Goal: Task Accomplishment & Management: Complete application form

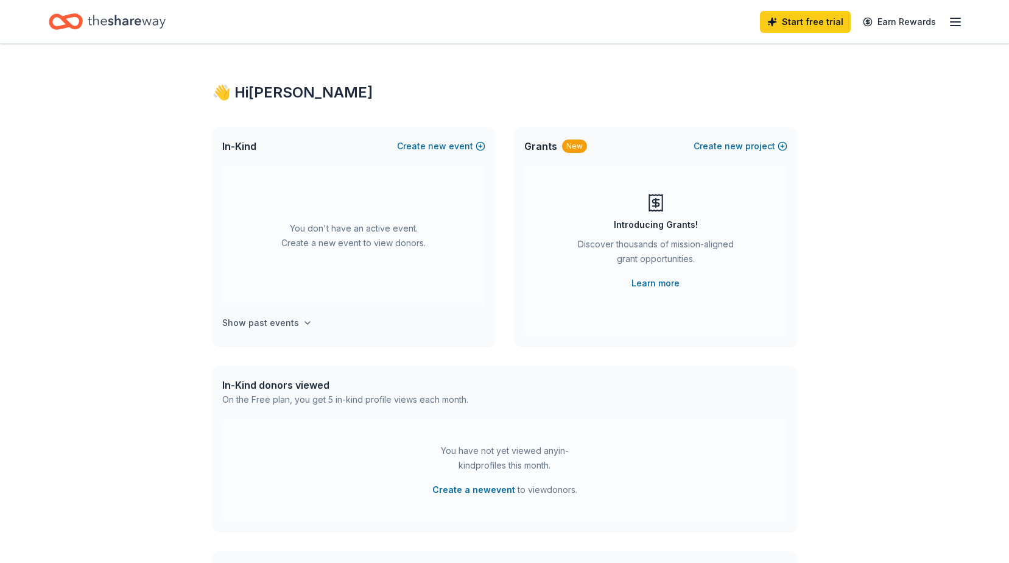
click at [254, 322] on h4 "Show past events" at bounding box center [260, 322] width 77 height 15
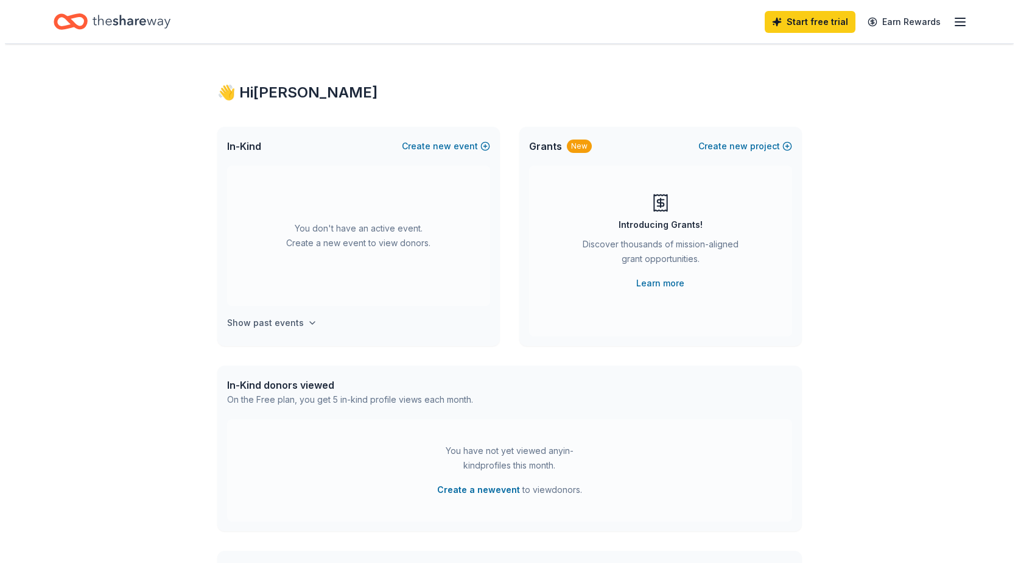
scroll to position [45, 0]
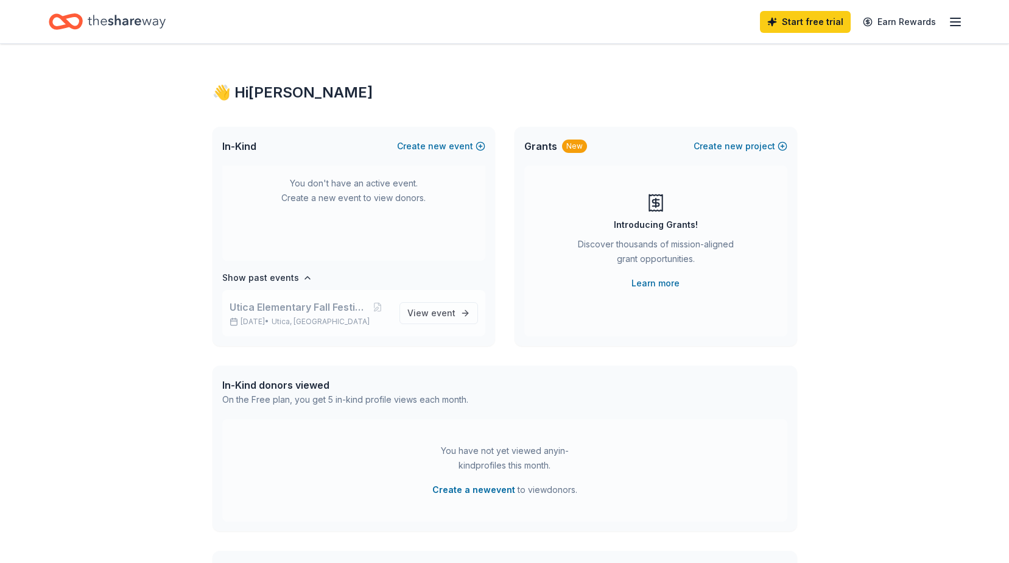
click at [274, 316] on div "Utica Elementary Fall Festival [DATE] • [GEOGRAPHIC_DATA], [GEOGRAPHIC_DATA]" at bounding box center [310, 313] width 160 height 27
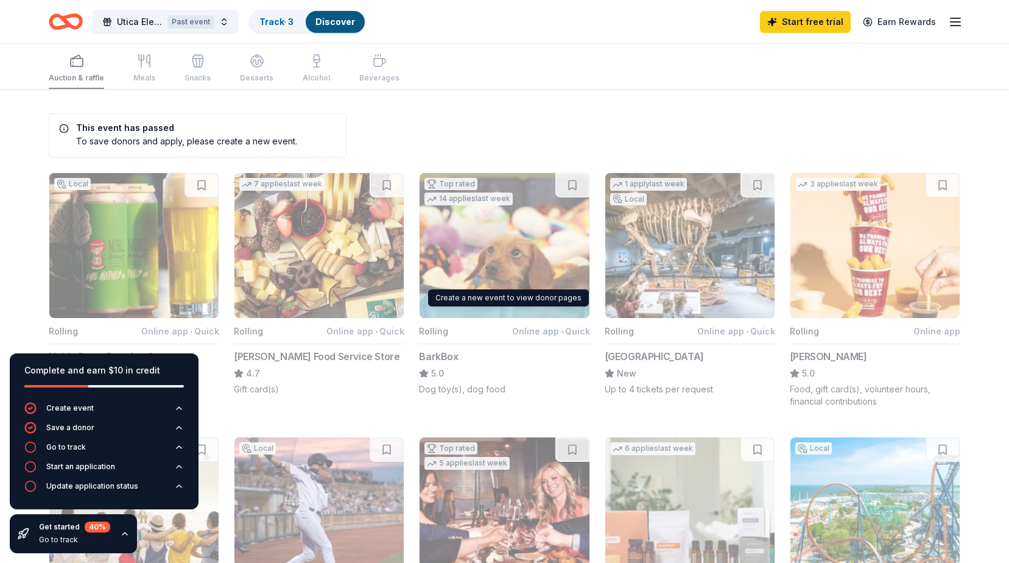
click at [122, 532] on icon "button" at bounding box center [125, 534] width 10 height 10
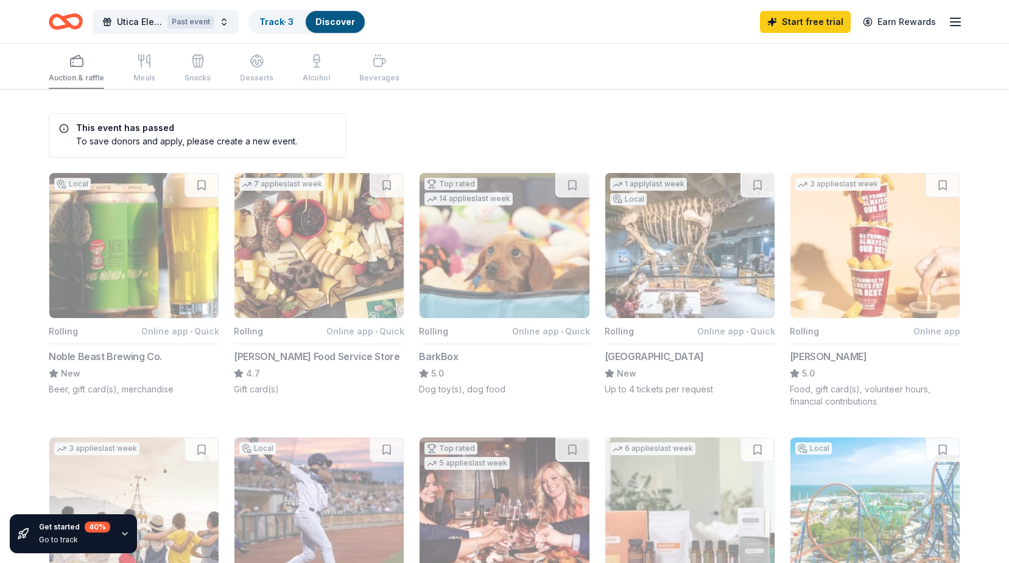
click at [122, 532] on icon "button" at bounding box center [125, 534] width 10 height 10
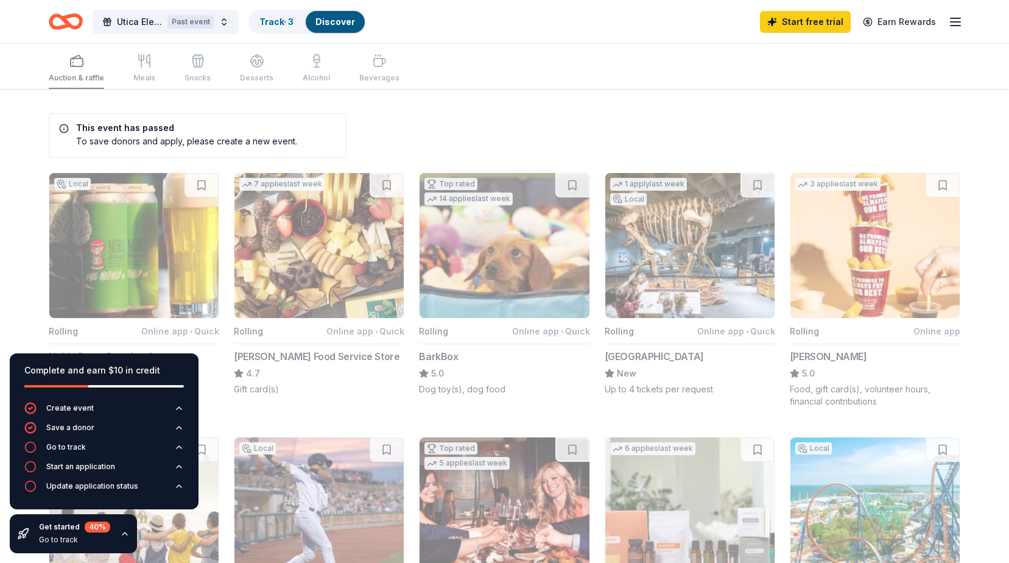
click at [178, 127] on h5 "This event has passed" at bounding box center [178, 128] width 238 height 9
click at [200, 22] on div "Past event" at bounding box center [190, 21] width 47 height 13
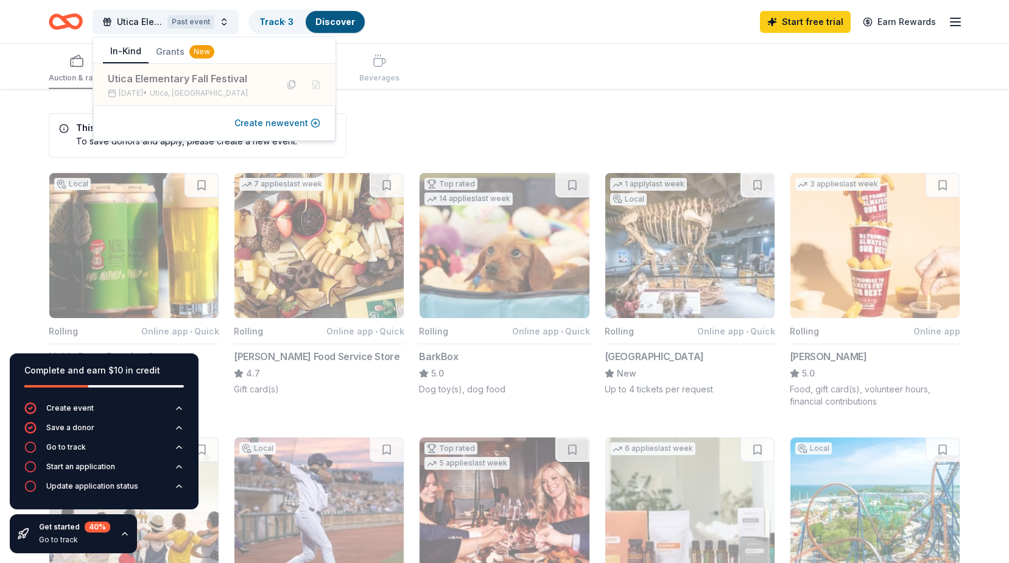
click at [286, 126] on button "Create new event" at bounding box center [277, 123] width 86 height 15
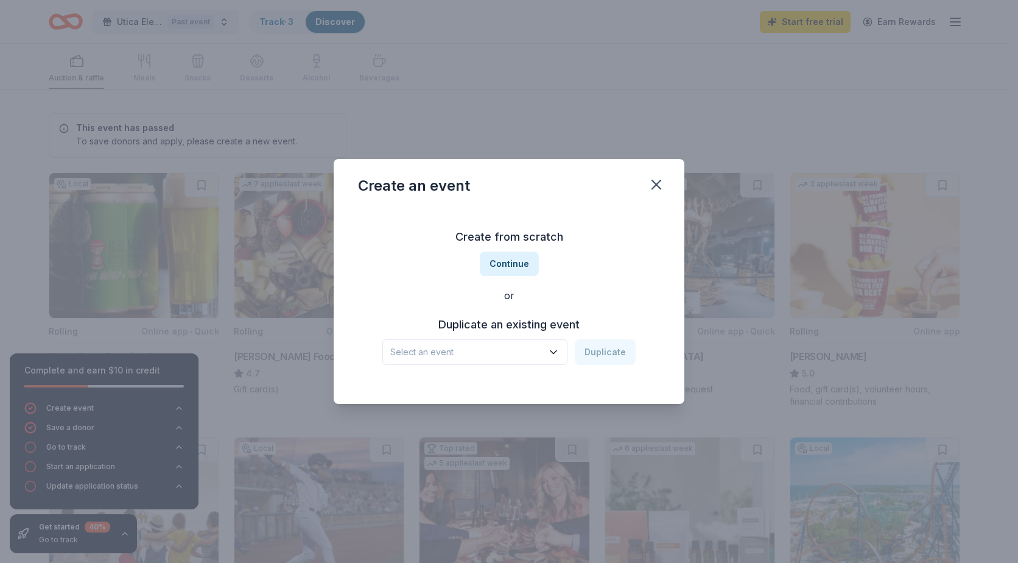
click at [507, 230] on h3 "Create from scratch" at bounding box center [509, 236] width 302 height 19
click at [510, 240] on h3 "Create from scratch" at bounding box center [509, 236] width 302 height 19
click at [518, 343] on button "Select an event" at bounding box center [474, 352] width 185 height 26
click at [474, 384] on div "Utica Elementary Fall Festival" at bounding box center [457, 385] width 125 height 15
click at [607, 354] on button "Duplicate" at bounding box center [605, 352] width 61 height 26
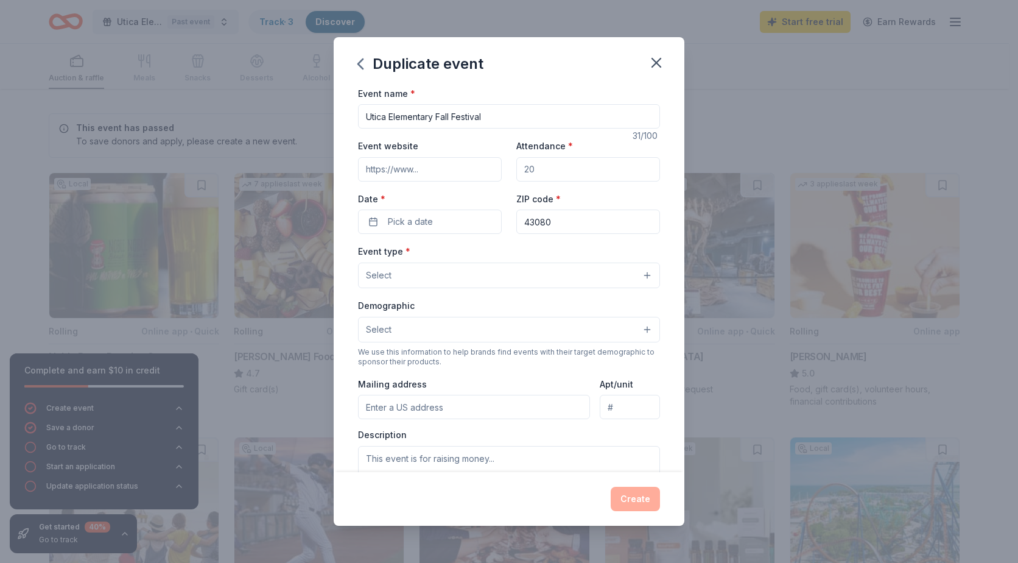
click at [549, 164] on input "Attendance *" at bounding box center [588, 169] width 144 height 24
drag, startPoint x: 542, startPoint y: 168, endPoint x: 499, endPoint y: 168, distance: 42.6
click at [499, 168] on div "Event website Attendance * Date * Pick a date ZIP code * 43080" at bounding box center [509, 186] width 302 height 96
drag, startPoint x: 518, startPoint y: 168, endPoint x: 552, endPoint y: 164, distance: 34.3
click at [552, 164] on input "Attendance *" at bounding box center [588, 169] width 144 height 24
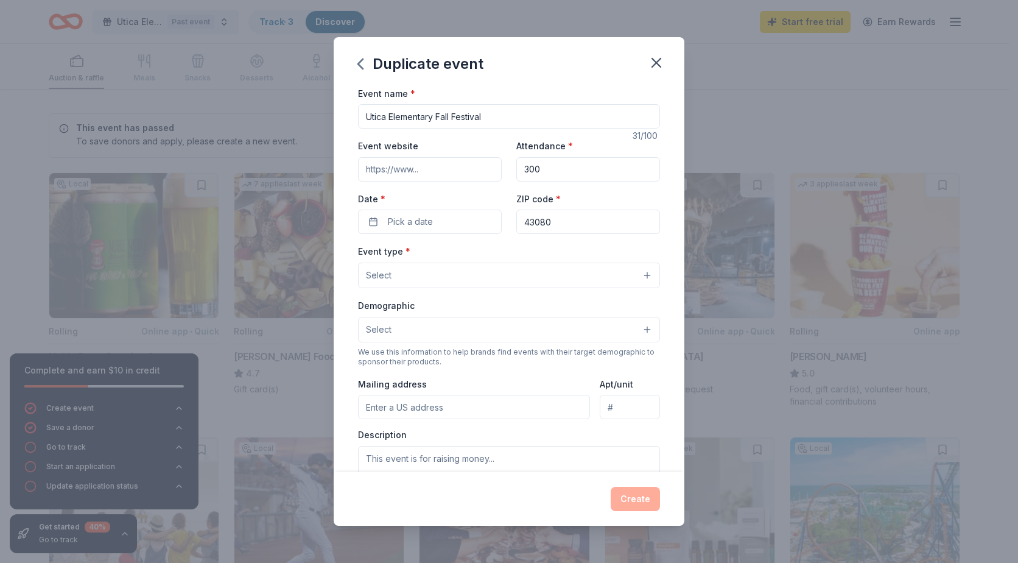
type input "300"
click at [454, 174] on input "Event website" at bounding box center [430, 169] width 144 height 24
type input "[URL][DOMAIN_NAME][DOMAIN_NAME]"
click at [436, 222] on button "Pick a date" at bounding box center [430, 222] width 144 height 24
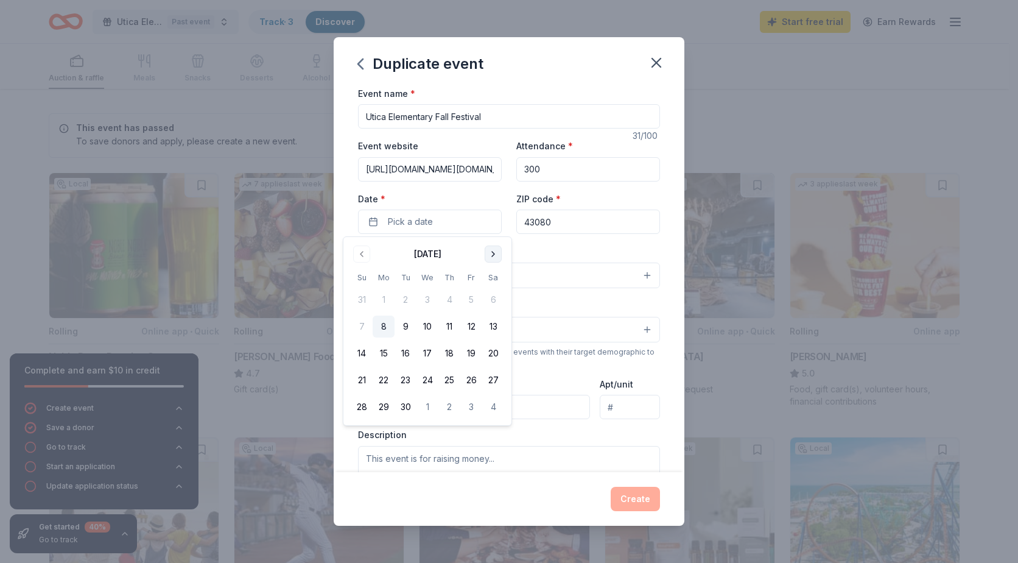
click at [491, 253] on button "Go to next month" at bounding box center [493, 253] width 17 height 17
click at [471, 325] on button "7" at bounding box center [471, 326] width 22 height 22
drag, startPoint x: 546, startPoint y: 222, endPoint x: 543, endPoint y: 230, distance: 7.7
click at [546, 222] on input "43080" at bounding box center [588, 222] width 144 height 24
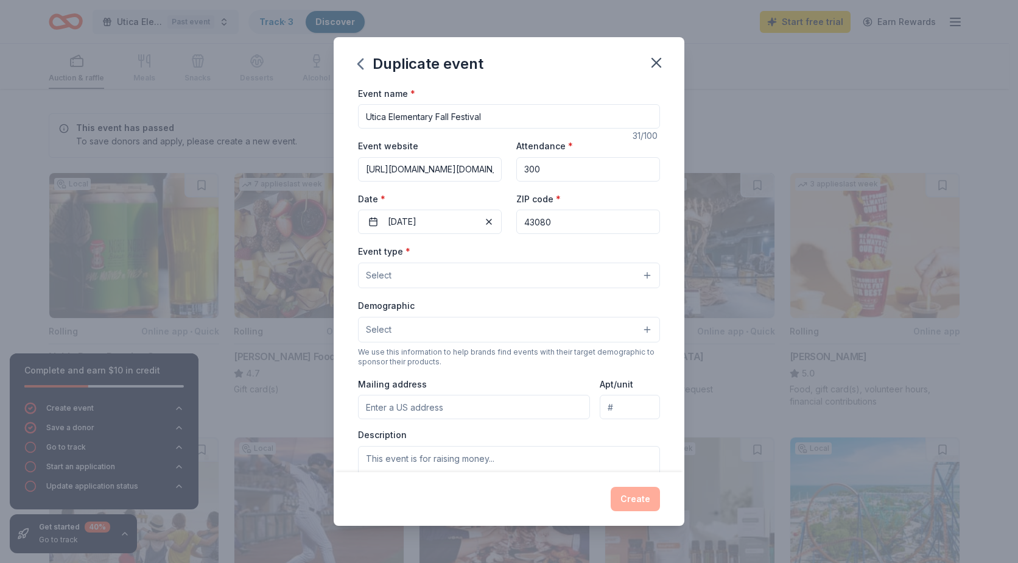
click at [451, 267] on button "Select" at bounding box center [509, 275] width 302 height 26
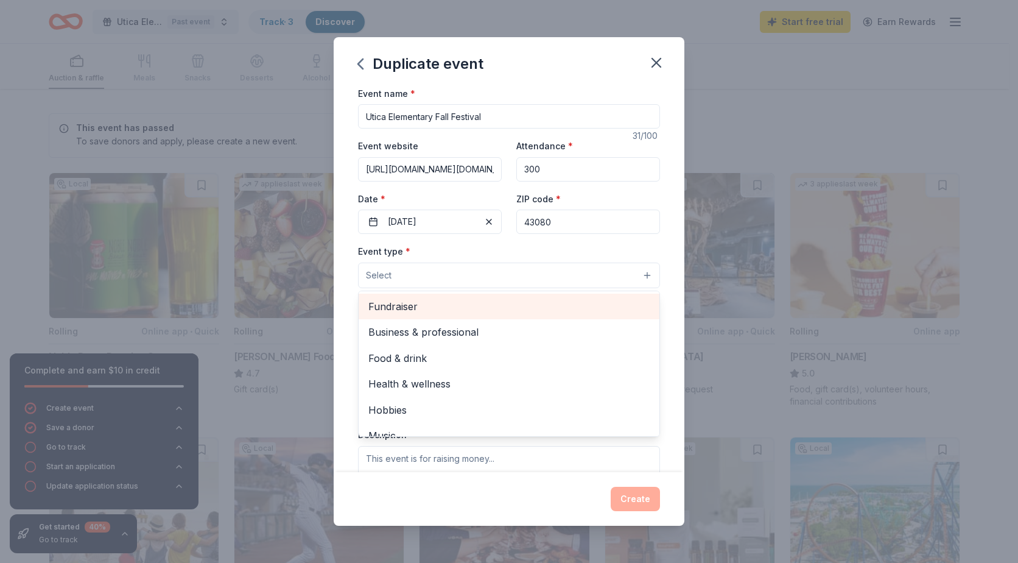
click at [406, 309] on span "Fundraiser" at bounding box center [508, 306] width 281 height 16
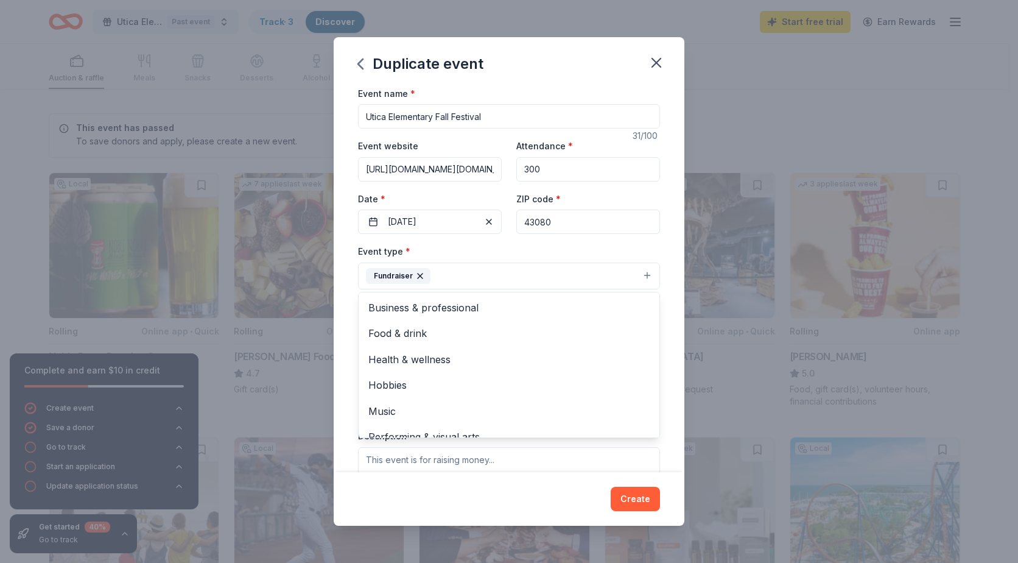
click at [667, 270] on div "Event name * [GEOGRAPHIC_DATA] Fall Festival 31 /100 Event website [URL][DOMAIN…" at bounding box center [509, 279] width 351 height 387
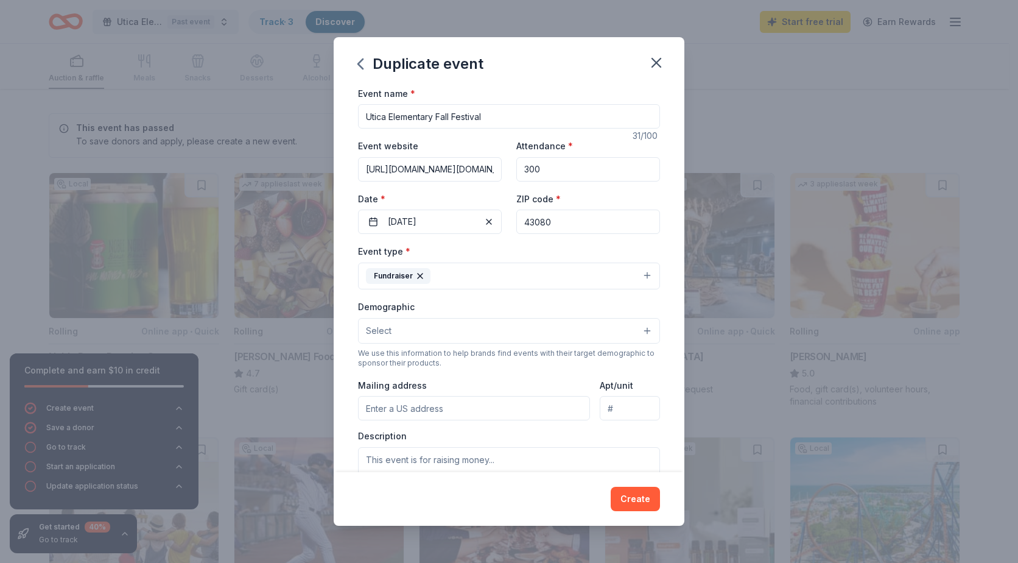
click at [414, 333] on button "Select" at bounding box center [509, 331] width 302 height 26
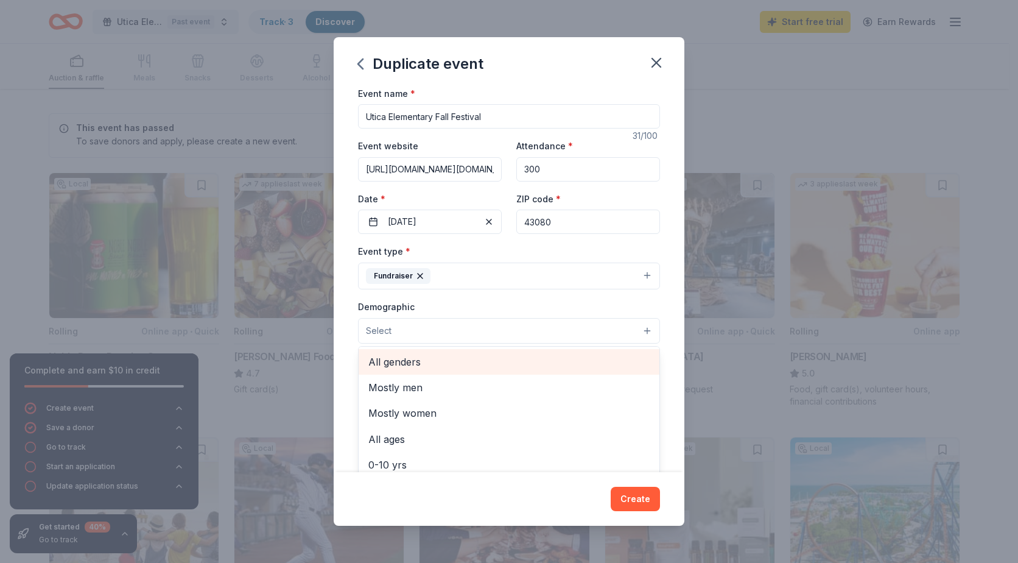
click at [407, 361] on span "All genders" at bounding box center [508, 362] width 281 height 16
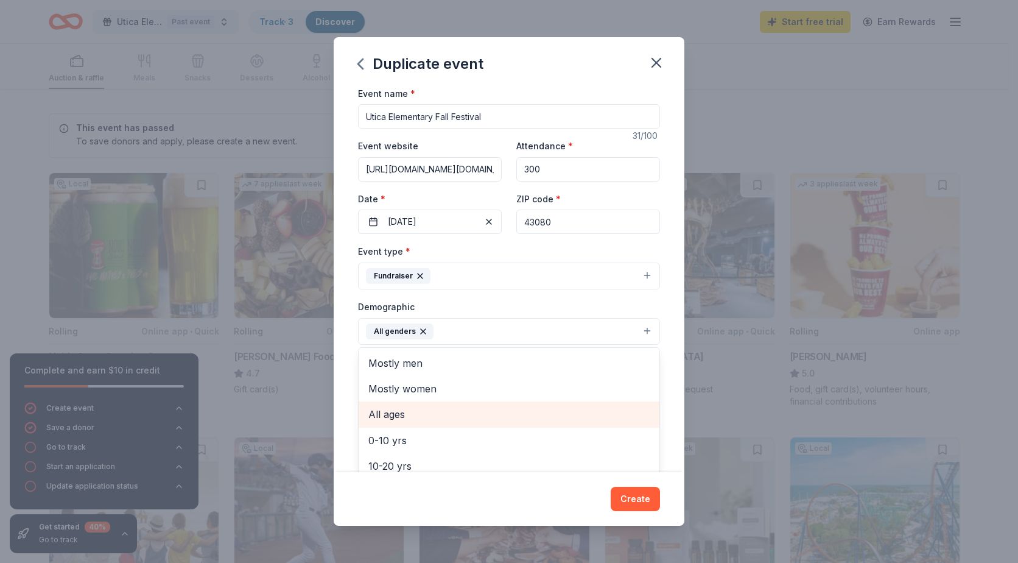
click at [404, 413] on span "All ages" at bounding box center [508, 414] width 281 height 16
click at [672, 328] on div "Event name * [GEOGRAPHIC_DATA] Fall Festival 31 /100 Event website [URL][DOMAIN…" at bounding box center [509, 279] width 351 height 387
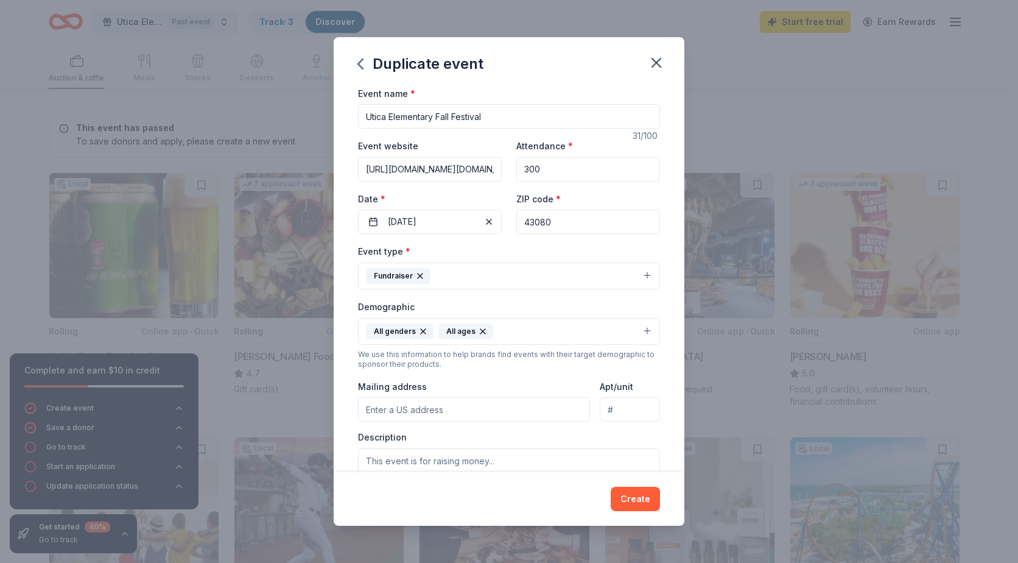
click at [390, 412] on input "Mailing address" at bounding box center [474, 409] width 232 height 24
type input "[STREET_ADDRESS]"
click at [409, 460] on textarea at bounding box center [509, 475] width 302 height 55
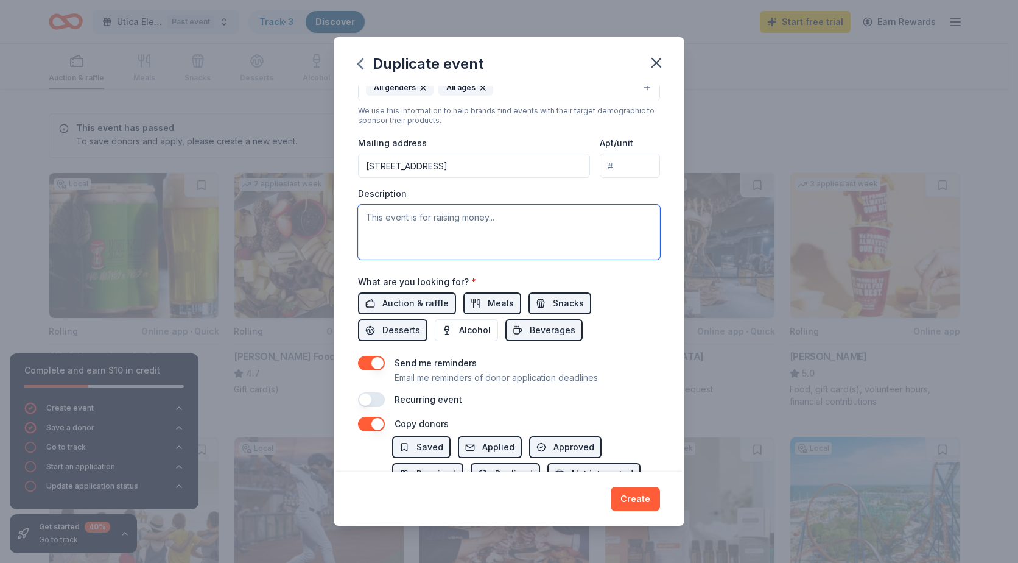
click at [443, 214] on textarea at bounding box center [509, 232] width 302 height 55
click at [429, 215] on textarea at bounding box center [509, 232] width 302 height 55
click at [424, 221] on textarea at bounding box center [509, 232] width 302 height 55
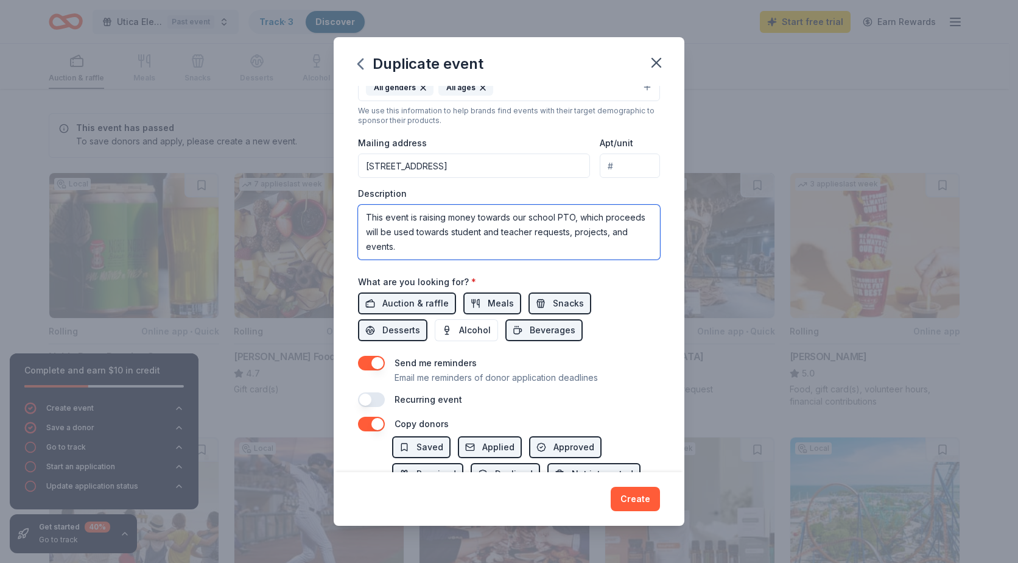
click at [471, 240] on textarea "This event is raising money towards our school PTO, which proceeds will be used…" at bounding box center [509, 232] width 302 height 55
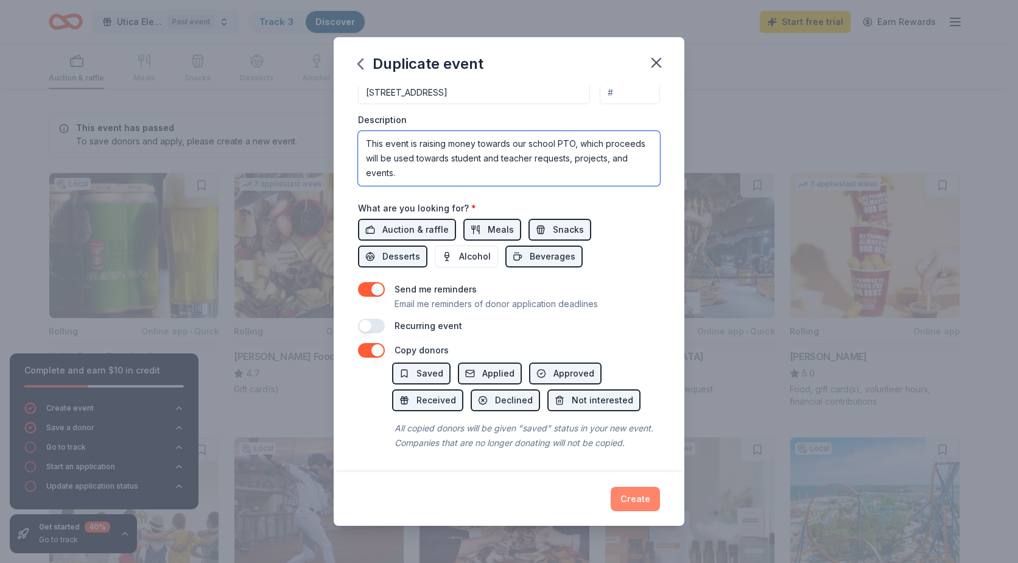
type textarea "This event is raising money towards our school PTO, which proceeds will be used…"
click at [635, 501] on button "Create" at bounding box center [635, 499] width 49 height 24
